Goal: Information Seeking & Learning: Learn about a topic

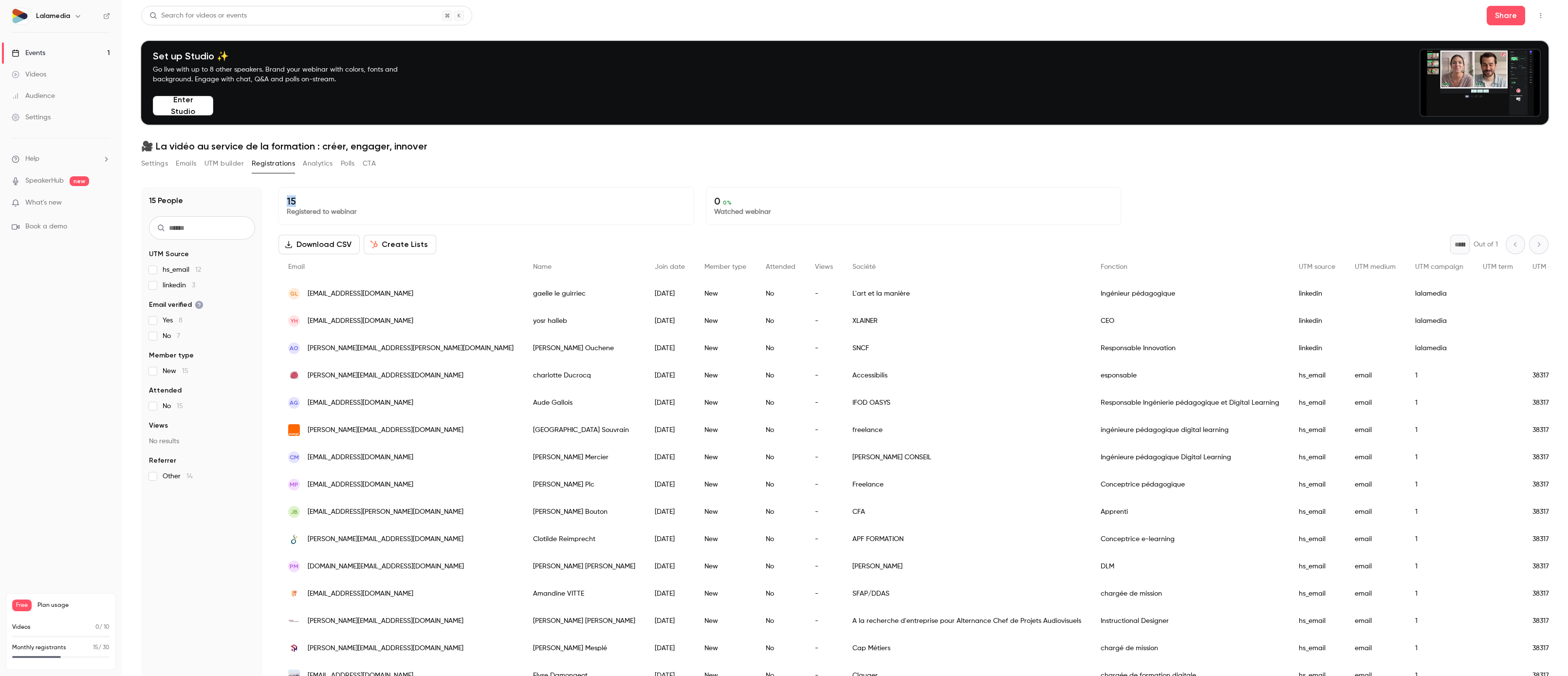
drag, startPoint x: 303, startPoint y: 196, endPoint x: 268, endPoint y: 196, distance: 35.0
click at [268, 196] on div "15 People UTM Source hs_email 12 linkedin 3 Email verified Yes 8 No 7 Member ty…" at bounding box center [845, 476] width 1407 height 579
click at [379, 201] on p "15" at bounding box center [486, 201] width 399 height 12
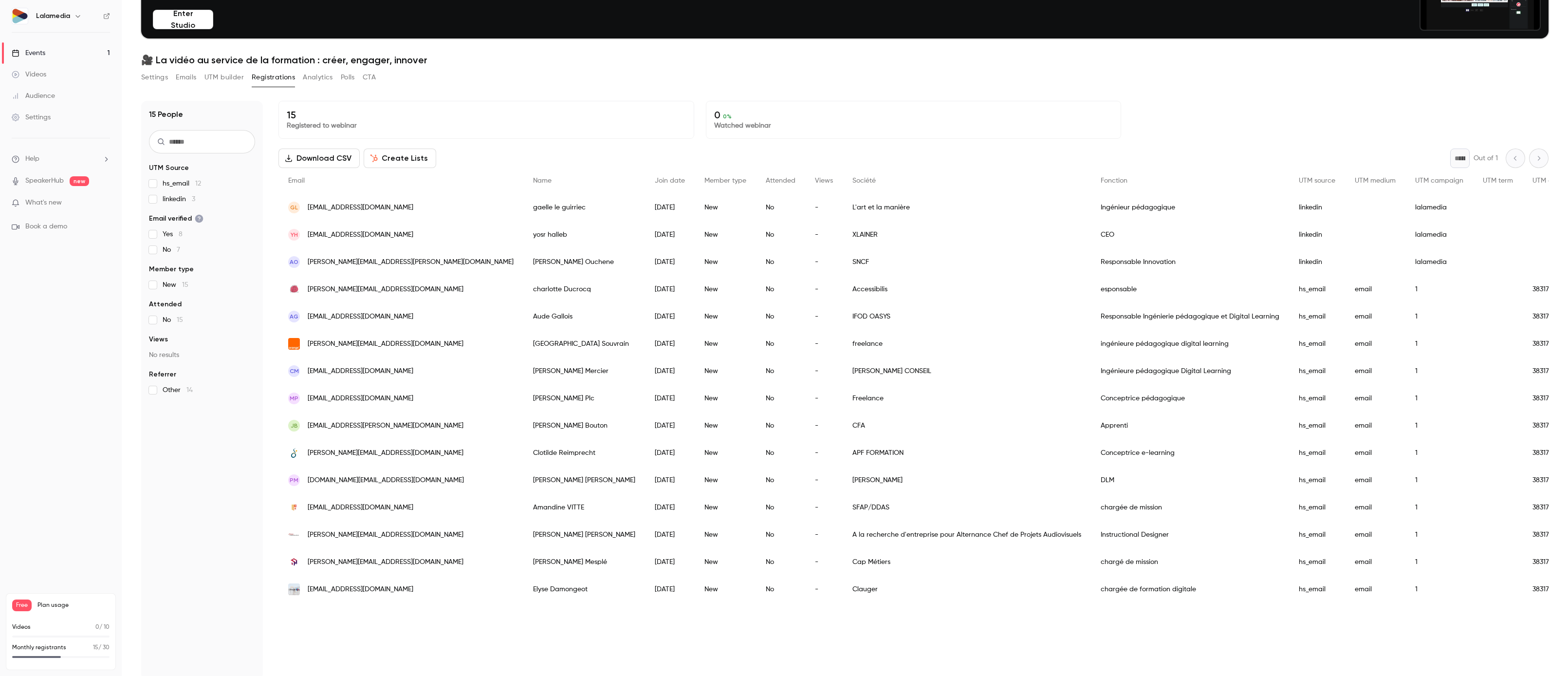
scroll to position [96, 0]
